Goal: Task Accomplishment & Management: Manage account settings

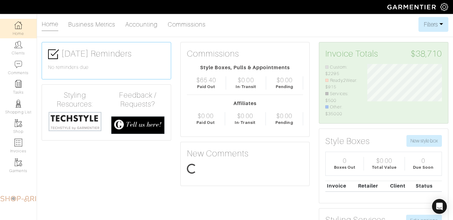
scroll to position [53, 84]
click at [26, 91] on link "Tasks" at bounding box center [18, 86] width 37 height 19
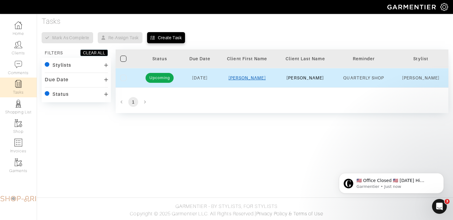
click at [255, 77] on link "Michelle" at bounding box center [247, 77] width 37 height 5
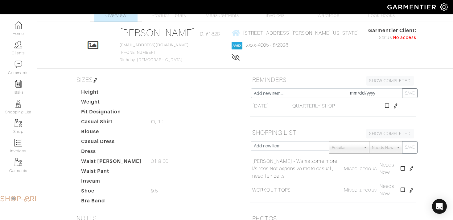
scroll to position [19, 0]
click at [390, 83] on link "SHOW COMPLETED" at bounding box center [389, 80] width 47 height 10
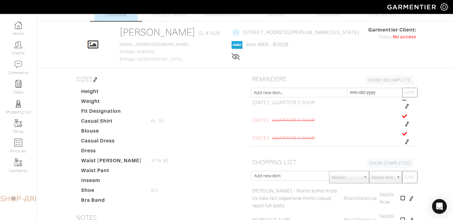
scroll to position [0, 0]
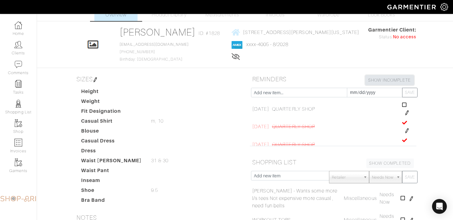
click at [393, 81] on link "SHOW INCOMPLETE" at bounding box center [389, 80] width 48 height 10
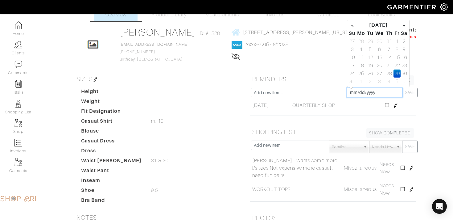
click at [369, 89] on input "[DATE]" at bounding box center [375, 93] width 56 height 10
click at [403, 25] on th "»" at bounding box center [404, 25] width 7 height 8
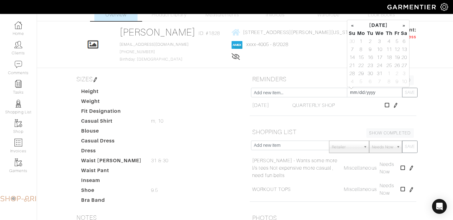
click at [403, 25] on th "»" at bounding box center [404, 25] width 7 height 8
click at [353, 47] on td "1" at bounding box center [351, 49] width 7 height 8
type input "2026-02-01"
click at [284, 95] on input "text" at bounding box center [299, 93] width 96 height 10
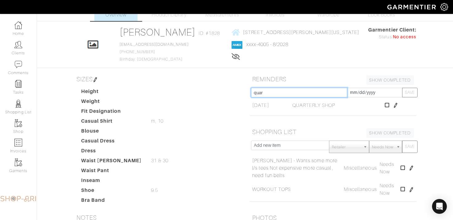
type input "QUARTERLY SHOP"
click at [407, 92] on button "SAVE" at bounding box center [409, 93] width 15 height 10
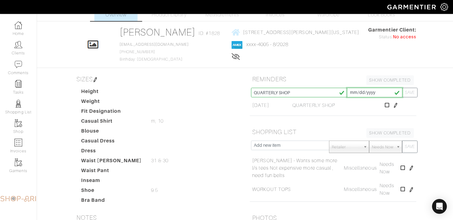
click at [373, 93] on input "2026-02-01" at bounding box center [375, 93] width 56 height 10
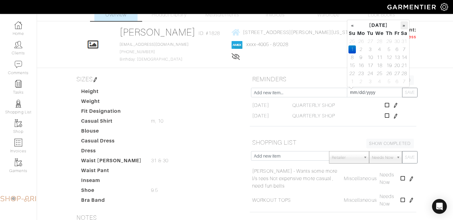
click at [403, 26] on th "»" at bounding box center [404, 25] width 7 height 8
click at [394, 39] on td "1" at bounding box center [397, 41] width 7 height 8
type input "2026-05-01"
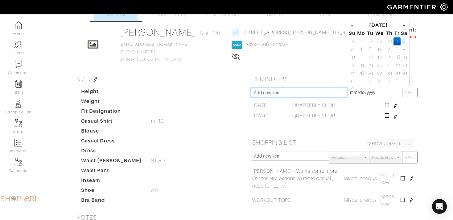
click at [311, 93] on input "text" at bounding box center [299, 93] width 96 height 10
type input "QUARTERLY SHOP"
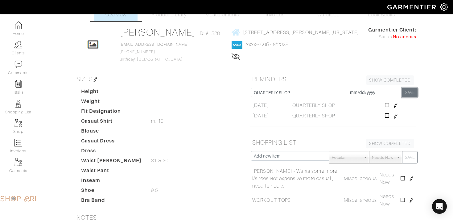
click at [411, 92] on button "SAVE" at bounding box center [409, 93] width 15 height 10
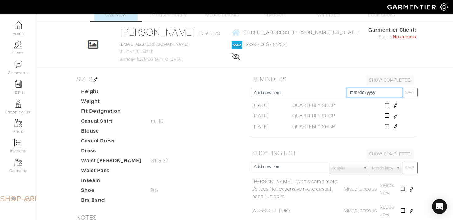
click at [374, 93] on input "2025-08-29" at bounding box center [375, 93] width 56 height 10
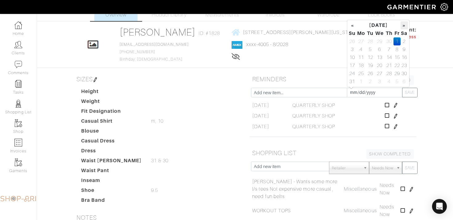
click at [406, 25] on th "»" at bounding box center [404, 25] width 7 height 8
click at [405, 25] on th "»" at bounding box center [404, 25] width 7 height 8
click at [404, 25] on th "»" at bounding box center [404, 25] width 7 height 8
click at [402, 42] on td "1" at bounding box center [404, 41] width 7 height 8
type input "2026-08-01"
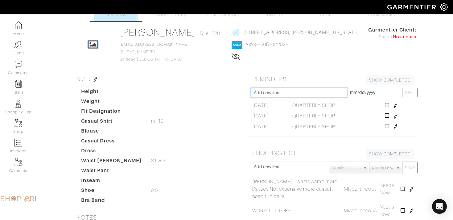
click at [288, 94] on input "text" at bounding box center [299, 93] width 96 height 10
type input "QUARTERLY SHOP"
click at [411, 91] on button "SAVE" at bounding box center [409, 93] width 15 height 10
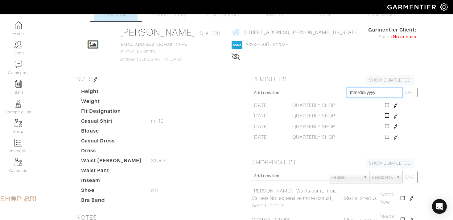
click at [382, 93] on input "2025-08-29" at bounding box center [375, 93] width 56 height 10
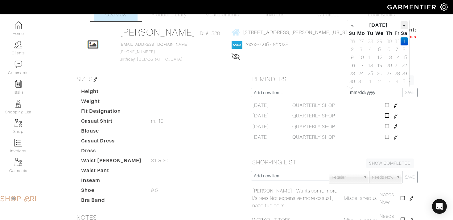
click at [405, 26] on th "»" at bounding box center [404, 25] width 7 height 8
click at [352, 48] on td "1" at bounding box center [351, 49] width 7 height 8
type input "2026-11-01"
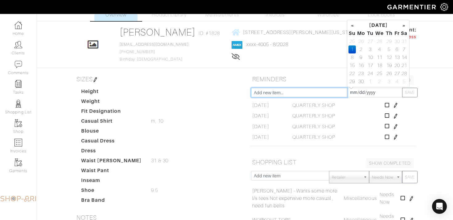
click at [314, 96] on input "text" at bounding box center [299, 93] width 96 height 10
type input "QUARTERLY SHOP"
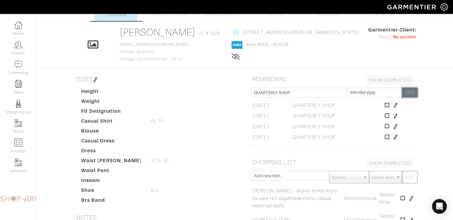
click at [414, 92] on button "SAVE" at bounding box center [409, 93] width 15 height 10
type input "[DATE]"
click at [18, 25] on img at bounding box center [18, 25] width 8 height 8
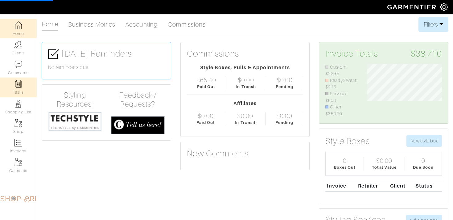
click at [16, 86] on img at bounding box center [18, 84] width 8 height 8
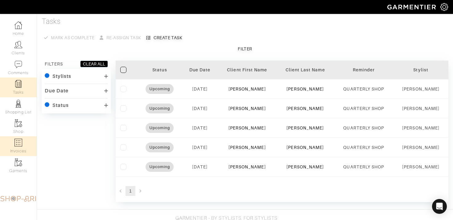
click at [23, 143] on link "Invoices" at bounding box center [18, 145] width 37 height 19
select select
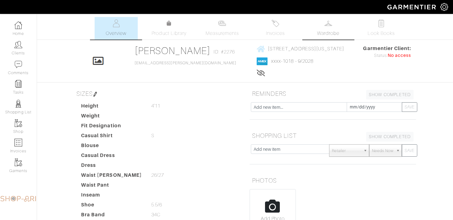
click at [346, 29] on link "Wardrobe" at bounding box center [328, 28] width 43 height 23
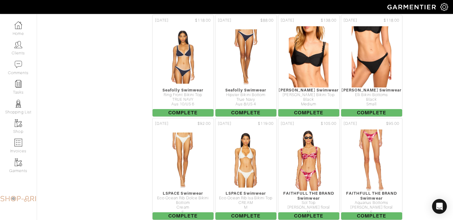
scroll to position [1505, 0]
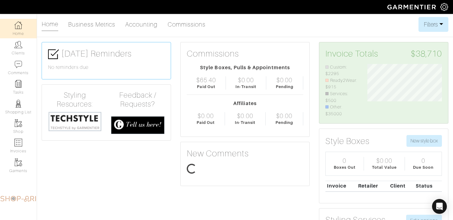
scroll to position [53, 84]
click at [29, 144] on link "Invoices" at bounding box center [18, 145] width 37 height 19
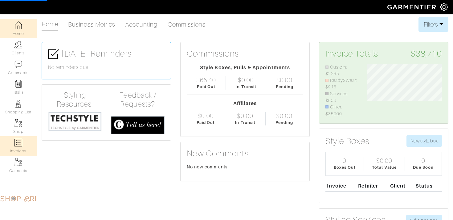
select select
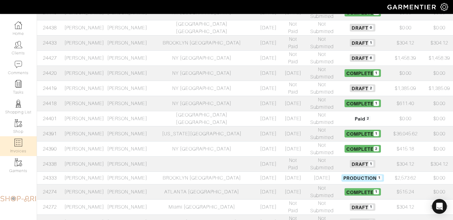
scroll to position [133, 0]
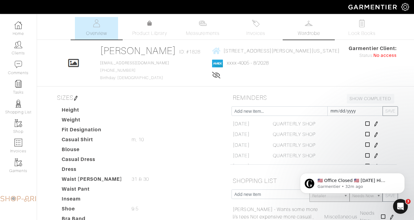
click at [309, 29] on link "Wardrobe" at bounding box center [308, 28] width 43 height 23
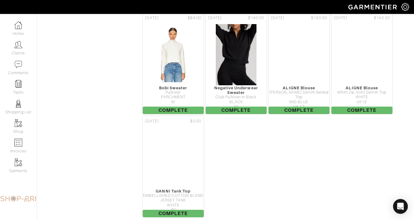
scroll to position [1747, 0]
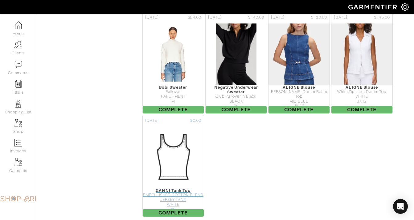
click at [170, 198] on div "EMBELLISHED COTTON BLEND JERSEY TANK" at bounding box center [173, 197] width 61 height 10
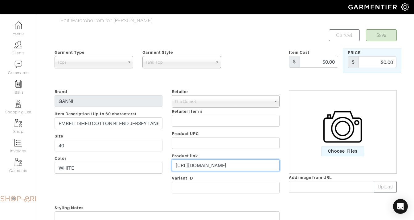
click at [210, 162] on input "https://www.theoutnet.com/en-us/shop/product/ganni/tops/sleeveless-tops/embelli…" at bounding box center [226, 165] width 108 height 12
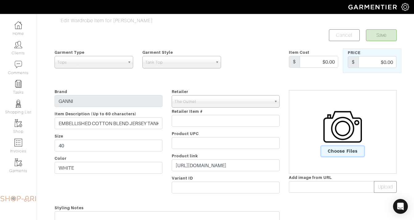
click at [354, 148] on span "Choose Files" at bounding box center [342, 151] width 43 height 10
click at [0, 0] on input "Choose Files" at bounding box center [0, 0] width 0 height 0
click at [384, 35] on button "Save" at bounding box center [381, 35] width 31 height 12
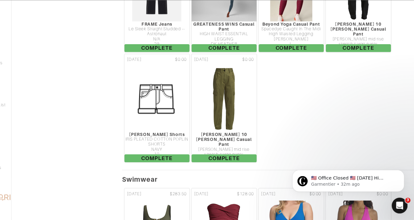
scroll to position [2953, 0]
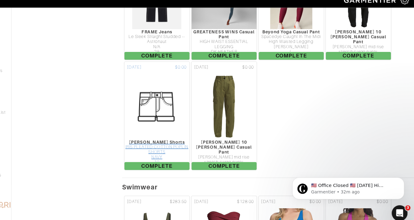
click at [165, 137] on div "[PERSON_NAME] Shorts" at bounding box center [173, 139] width 61 height 5
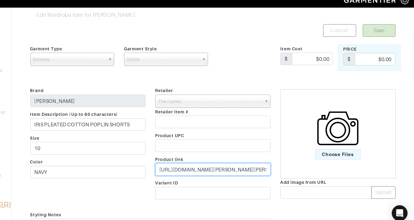
click at [233, 167] on input "https://www.theoutnet.com/en-us/shop/product/ulla-johnson/shorts/shorts/iris-pl…" at bounding box center [226, 165] width 108 height 12
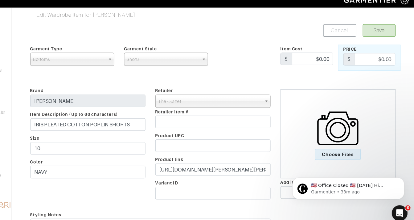
click at [348, 130] on img at bounding box center [343, 126] width 39 height 39
click at [0, 0] on input "Choose Files" at bounding box center [0, 0] width 0 height 0
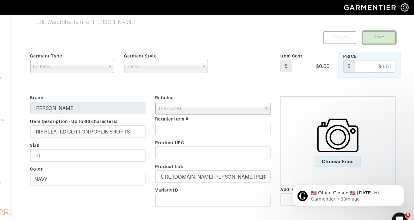
click at [381, 39] on button "Save" at bounding box center [381, 35] width 31 height 12
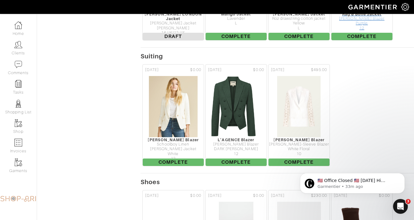
scroll to position [3971, 0]
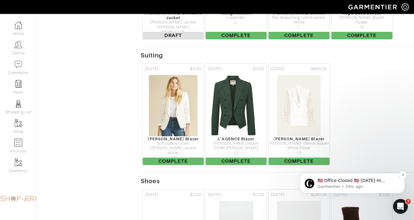
click at [338, 179] on p "​🇺🇸 Office Closed 🇺🇸 [DATE] Hi [PERSON_NAME], In observance of [DATE], our offi…" at bounding box center [358, 180] width 80 height 6
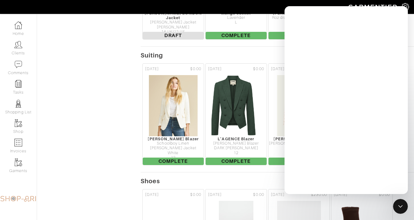
scroll to position [0, 0]
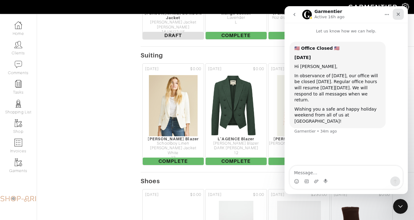
click at [400, 12] on icon "Close" at bounding box center [398, 14] width 5 height 5
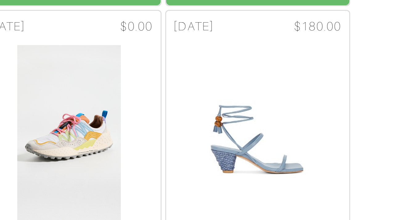
scroll to position [4406, 0]
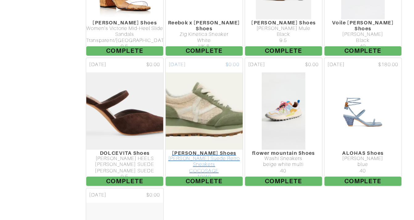
click at [244, 151] on div "COCOSAGE" at bounding box center [236, 152] width 61 height 5
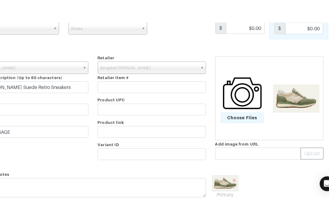
scroll to position [14, 0]
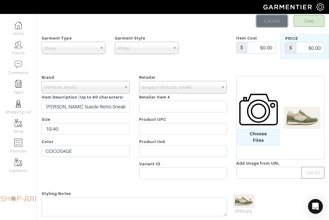
click at [270, 22] on link "Cancel" at bounding box center [272, 21] width 31 height 12
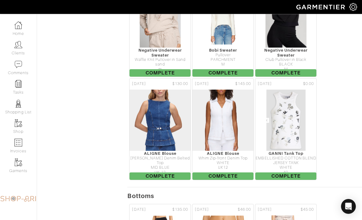
scroll to position [2312, 0]
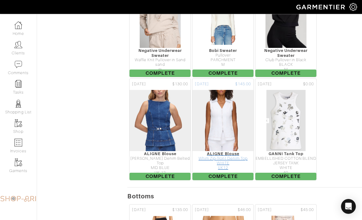
click at [231, 127] on img at bounding box center [223, 120] width 83 height 62
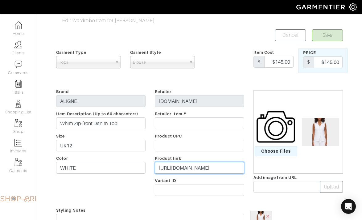
click at [195, 163] on input "https://aligne.co/en-us/products/whim-zip-front-denim-top-white?_pos=1&_sid=5da…" at bounding box center [199, 168] width 89 height 12
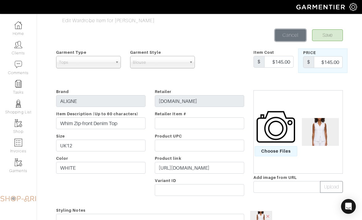
click at [293, 37] on link "Cancel" at bounding box center [290, 35] width 31 height 12
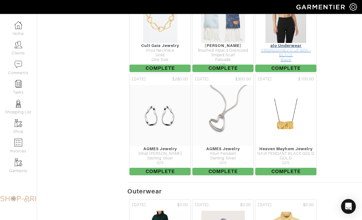
scroll to position [4655, 0]
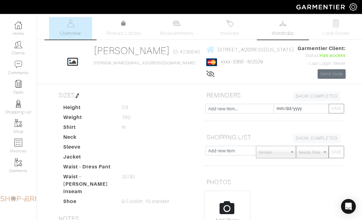
click at [290, 33] on span "Wardrobe" at bounding box center [283, 33] width 22 height 7
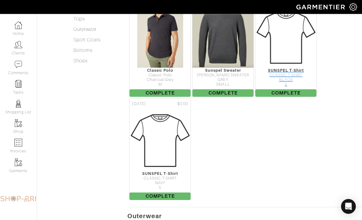
scroll to position [242, 0]
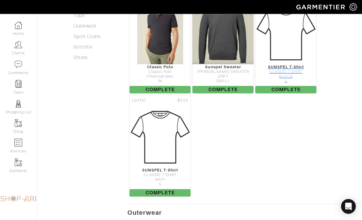
click at [301, 74] on div "CLASSIC T SHIRT" at bounding box center [285, 71] width 61 height 5
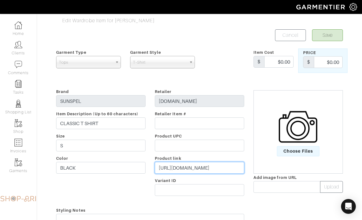
click at [176, 168] on input "[URL][DOMAIN_NAME]" at bounding box center [199, 168] width 89 height 12
click at [292, 123] on img at bounding box center [298, 126] width 39 height 39
click at [0, 0] on input "Choose Files" at bounding box center [0, 0] width 0 height 0
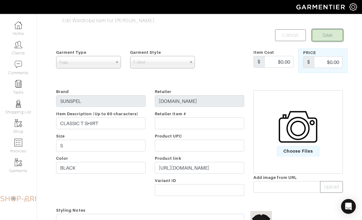
click at [328, 37] on button "Save" at bounding box center [327, 35] width 31 height 12
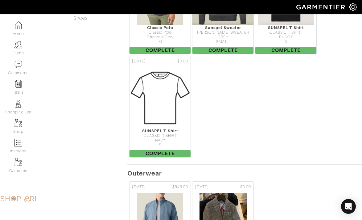
scroll to position [290, 0]
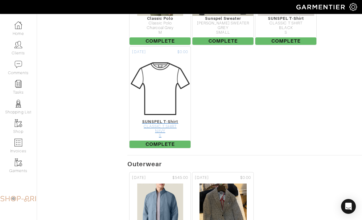
click at [158, 119] on img at bounding box center [160, 88] width 62 height 62
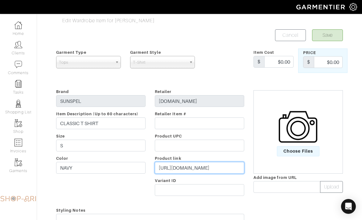
click at [182, 171] on input "[URL][DOMAIN_NAME]" at bounding box center [199, 168] width 89 height 12
click at [302, 145] on img at bounding box center [298, 126] width 39 height 39
click at [0, 0] on input "Choose Files" at bounding box center [0, 0] width 0 height 0
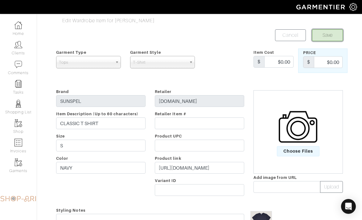
click at [320, 37] on button "Save" at bounding box center [327, 35] width 31 height 12
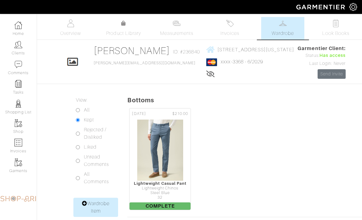
click at [281, 31] on span "Wardrobe" at bounding box center [283, 33] width 22 height 7
click at [235, 31] on span "Invoices" at bounding box center [230, 33] width 19 height 7
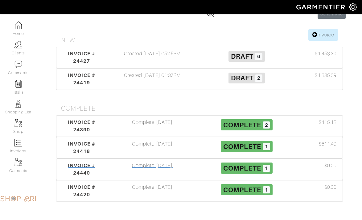
scroll to position [59, 0]
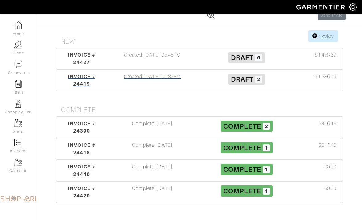
click at [178, 88] on div "Created [DATE] 01:37PM" at bounding box center [152, 80] width 94 height 15
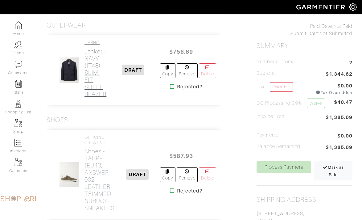
scroll to position [138, 0]
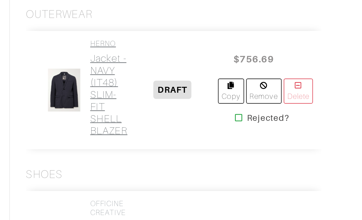
click at [85, 63] on h2 "Jacket - NAVY (IT48) SLIM-FIT SHELL BLAZER" at bounding box center [96, 72] width 22 height 50
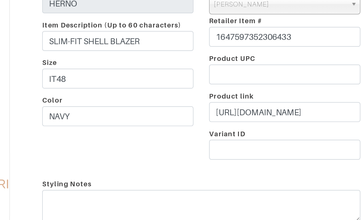
scroll to position [22, 0]
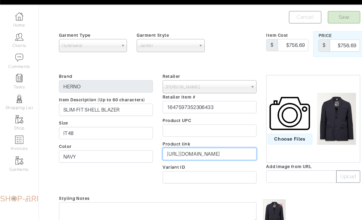
click at [213, 160] on input "[URL][DOMAIN_NAME]" at bounding box center [199, 156] width 89 height 12
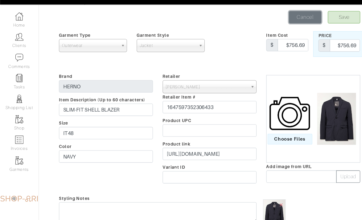
click at [299, 27] on link "Cancel" at bounding box center [290, 26] width 31 height 12
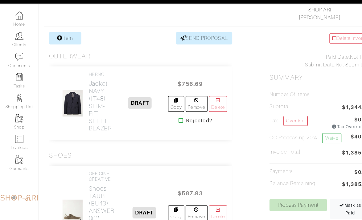
scroll to position [172, 0]
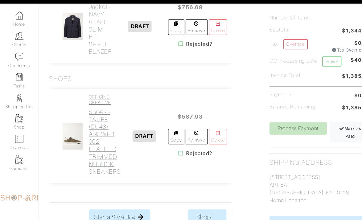
click at [90, 128] on h2 "Shoes - TAUPE (EU43) ANSWER 002 LEATHER TRIMMED NUBUCK SNEAKERS" at bounding box center [100, 145] width 30 height 64
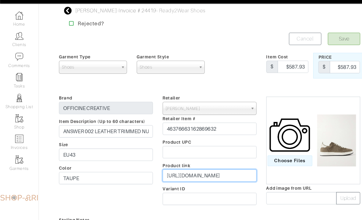
click at [163, 172] on input "[URL][DOMAIN_NAME]" at bounding box center [199, 177] width 89 height 12
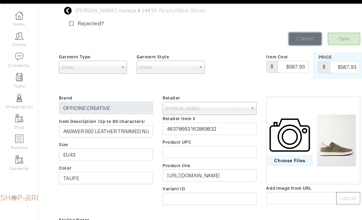
click at [299, 45] on link "Cancel" at bounding box center [290, 48] width 31 height 12
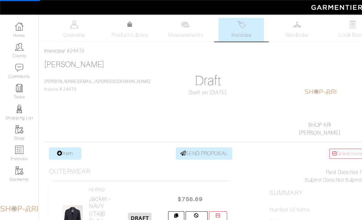
click at [237, 25] on link "Invoices" at bounding box center [229, 28] width 43 height 23
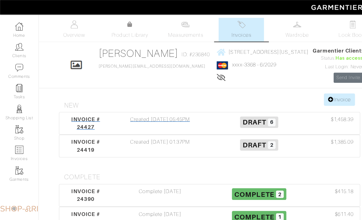
click at [159, 125] on div "Created [DATE] 05:45PM" at bounding box center [152, 117] width 94 height 15
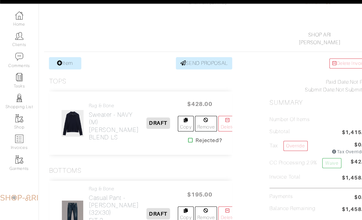
scroll to position [75, 0]
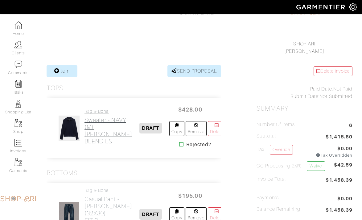
click at [92, 122] on h2 "Sweater - NAVY (M) [PERSON_NAME] CASH BLEND LS" at bounding box center [109, 130] width 48 height 28
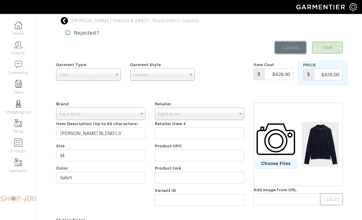
click at [284, 50] on link "Cancel" at bounding box center [290, 48] width 31 height 12
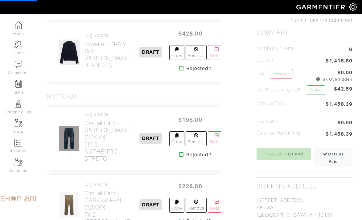
scroll to position [151, 0]
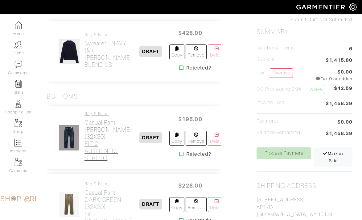
click at [94, 126] on h2 "Casual Pant - [PERSON_NAME] (32X30) FIT 2 AUTHENTIC STRETC" at bounding box center [109, 140] width 48 height 43
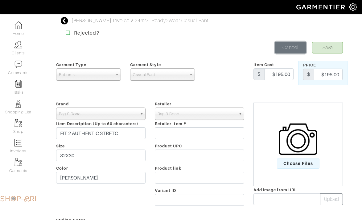
click at [285, 44] on link "Cancel" at bounding box center [290, 48] width 31 height 12
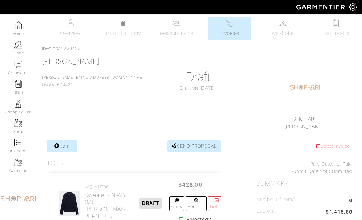
click at [233, 19] on link "Invoices" at bounding box center [229, 28] width 43 height 23
